Goal: Check status: Check status

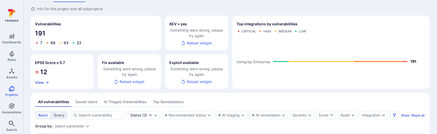
scroll to position [31, 0]
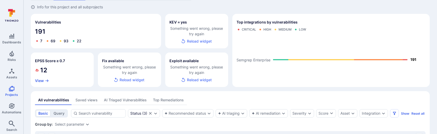
click at [201, 40] on button "Reload widget" at bounding box center [196, 42] width 36 height 10
click at [193, 81] on button "Reload widget" at bounding box center [196, 80] width 36 height 10
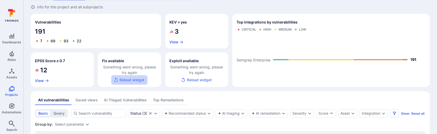
click at [146, 80] on button "Reload widget" at bounding box center [129, 80] width 36 height 10
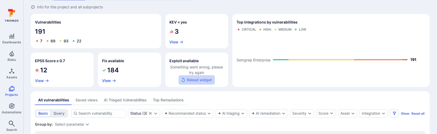
click at [207, 81] on button "Reload widget" at bounding box center [196, 80] width 36 height 10
